Goal: Information Seeking & Learning: Learn about a topic

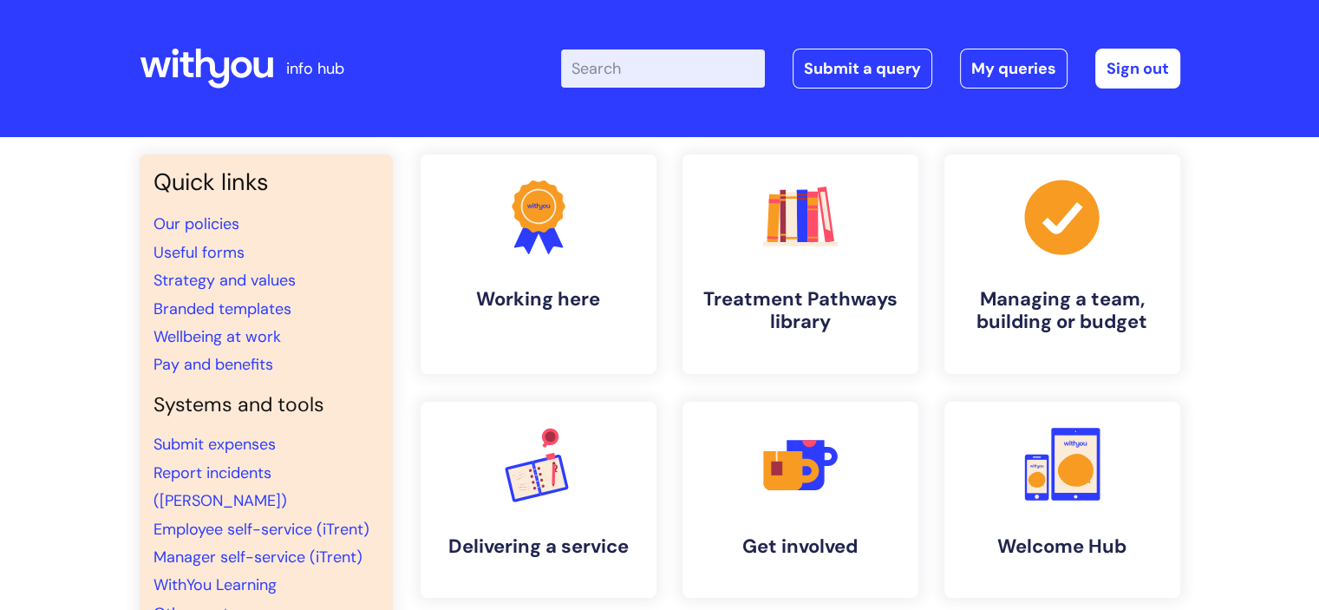
click at [667, 75] on input "Enter your search term here..." at bounding box center [663, 68] width 204 height 38
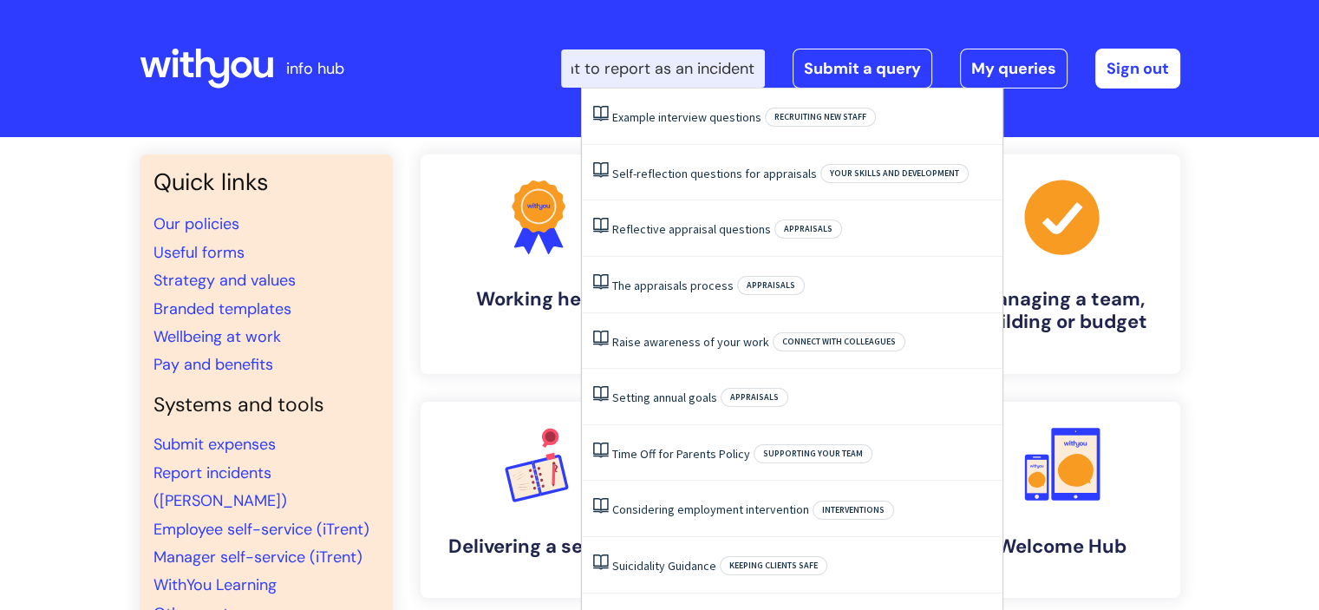
scroll to position [0, 45]
type input "what to report as an incident"
click button "Search" at bounding box center [0, 0] width 0 height 0
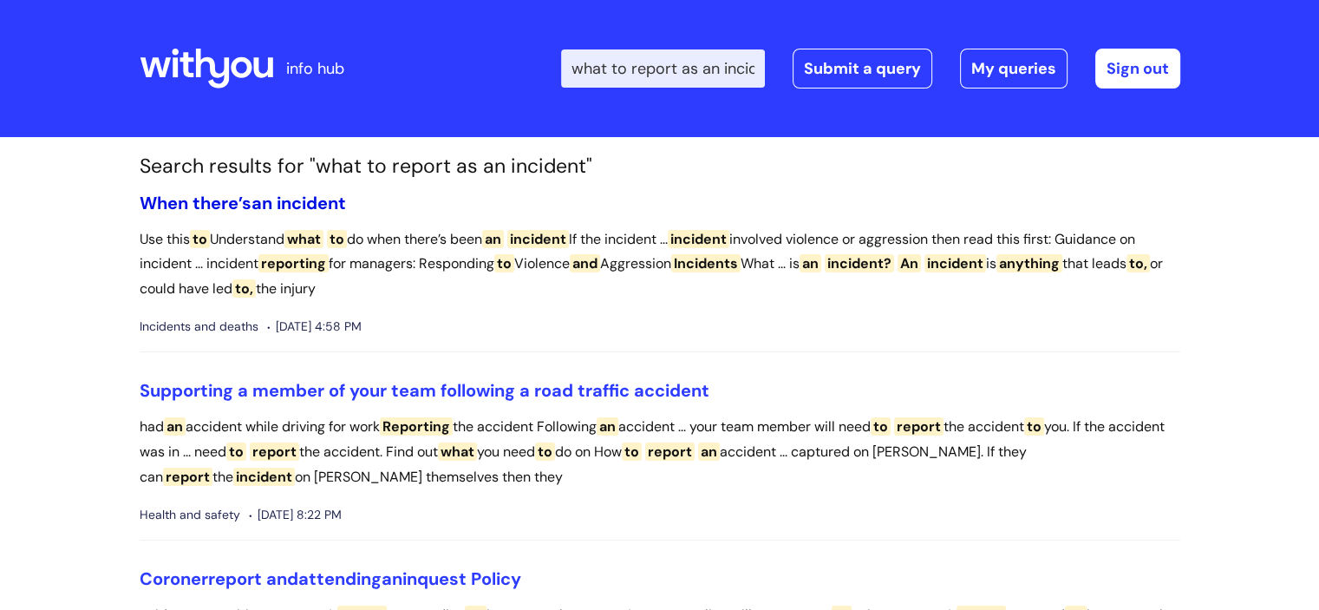
click at [338, 207] on span "incident" at bounding box center [311, 203] width 69 height 23
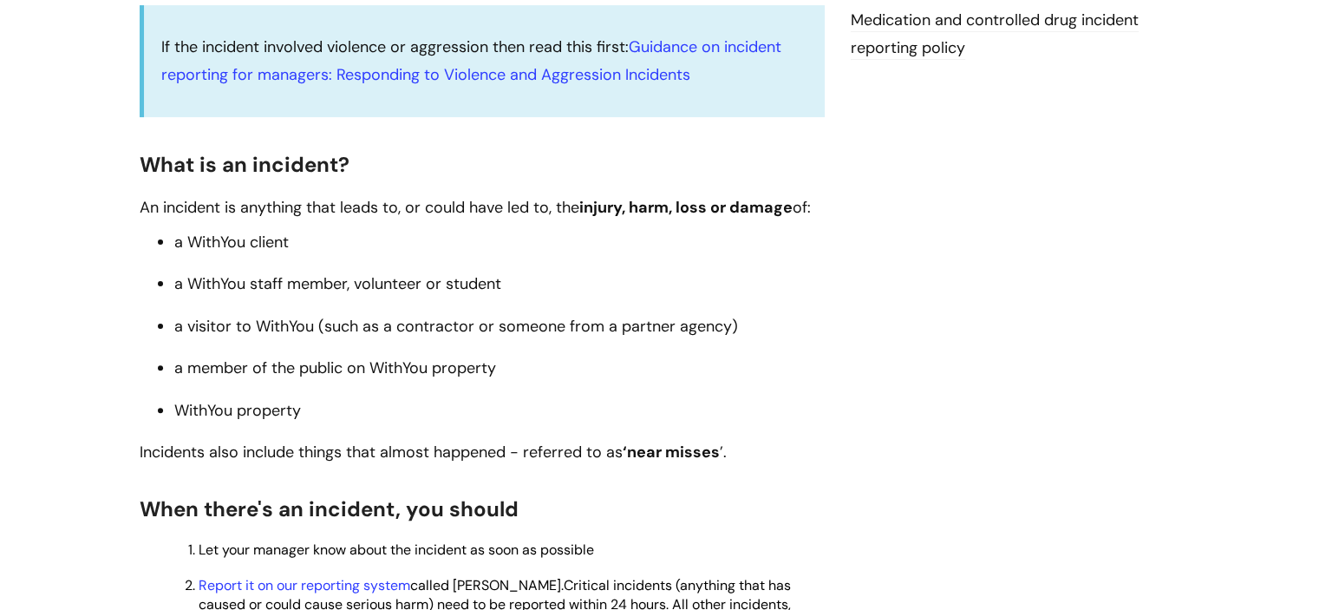
scroll to position [479, 0]
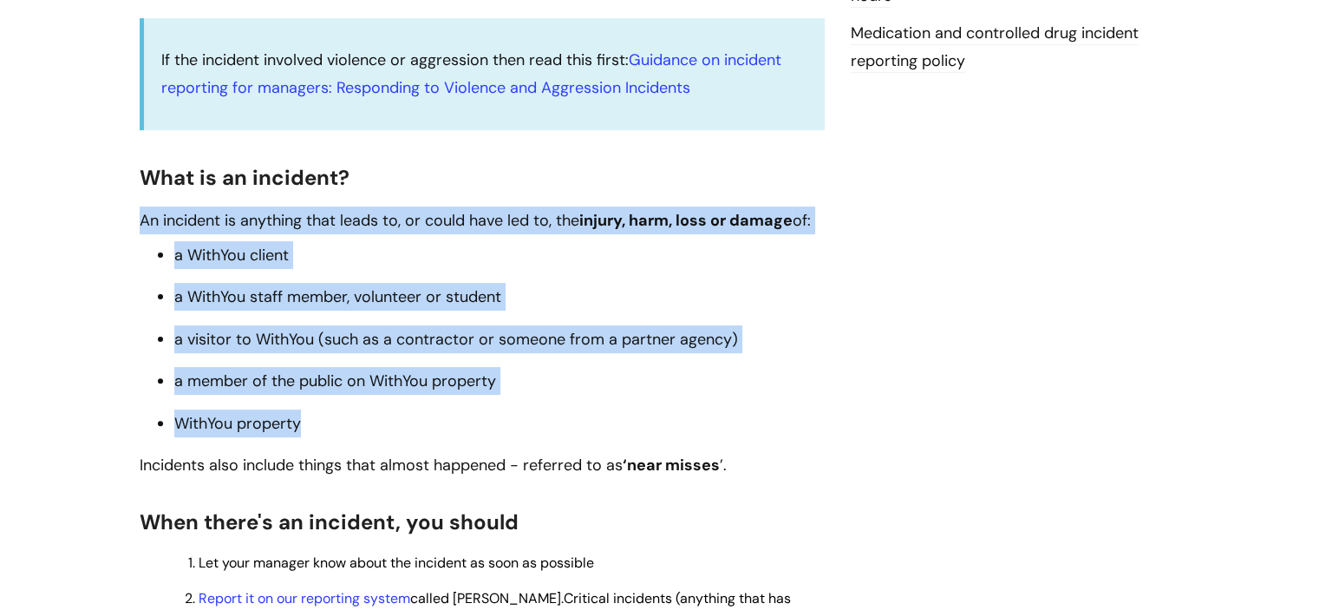
drag, startPoint x: 141, startPoint y: 221, endPoint x: 826, endPoint y: 415, distance: 712.0
click at [826, 415] on div "When there’s an incident Modified on: Thu, 20 Jun, 2024 at 2:04 PM Use this to …" at bounding box center [482, 596] width 711 height 1716
copy div "An incident is anything that leads to, or could have led to, the injury, harm, …"
